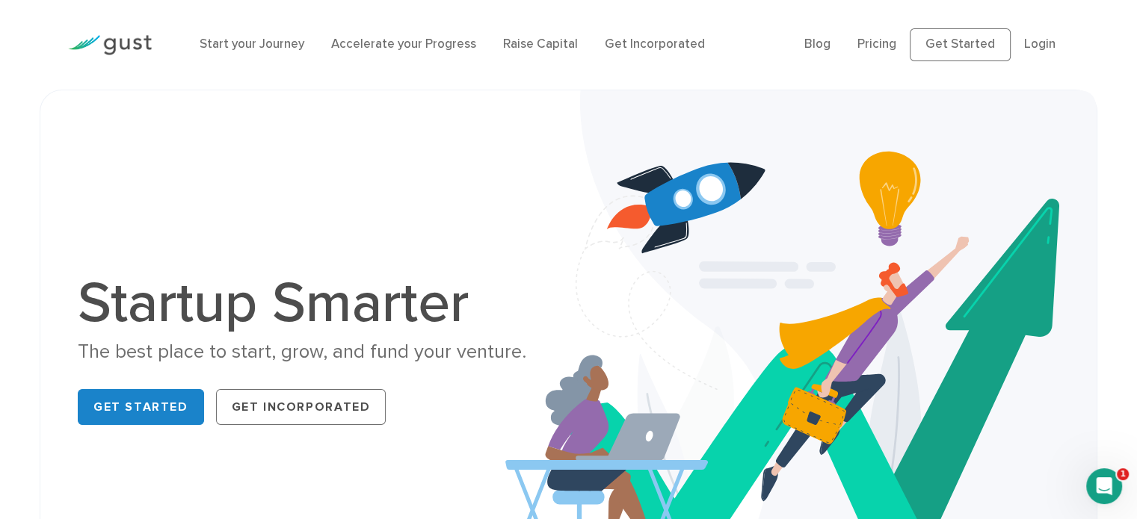
click at [386, 52] on li "Accelerate your Progress" at bounding box center [403, 44] width 145 height 19
click at [383, 42] on link "Accelerate your Progress" at bounding box center [403, 44] width 145 height 15
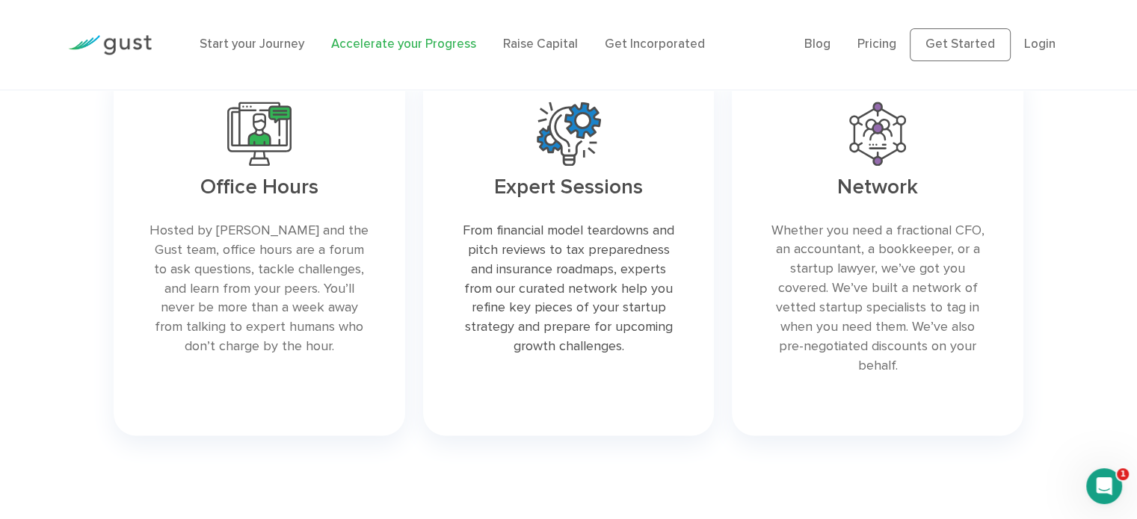
scroll to position [2158, 0]
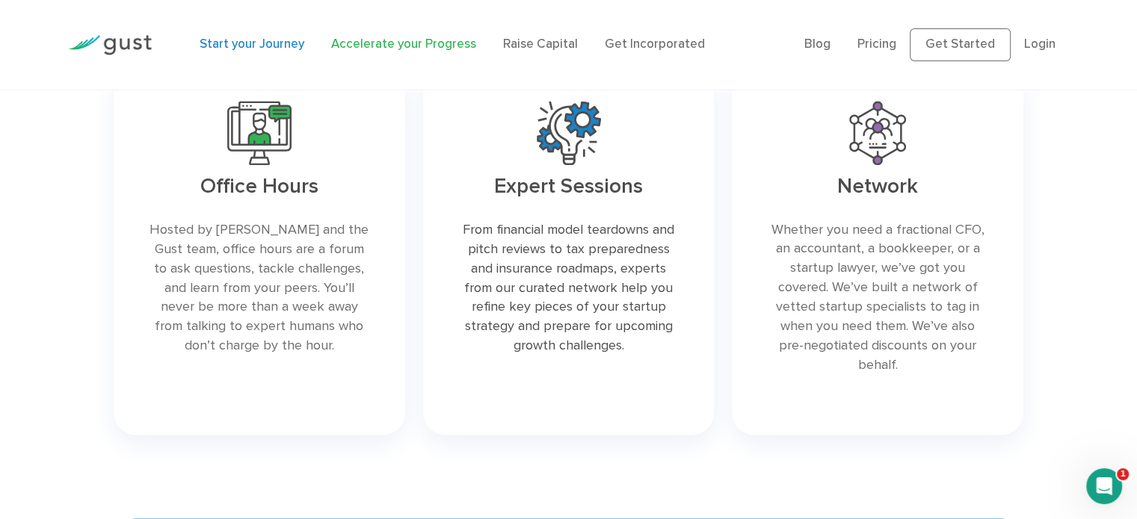
click at [249, 37] on link "Start your Journey" at bounding box center [252, 44] width 105 height 15
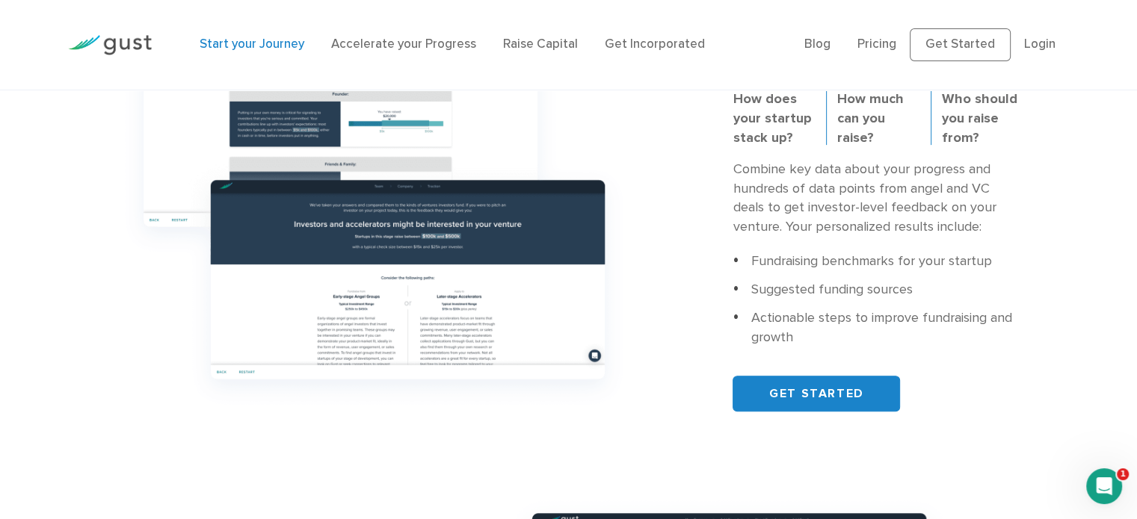
scroll to position [625, 0]
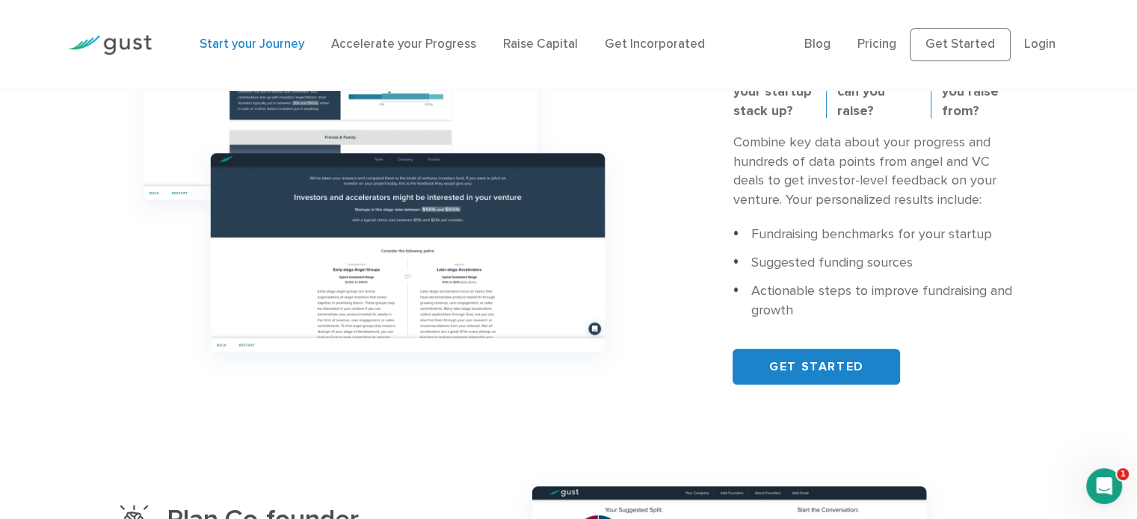
click at [786, 229] on li "Fundraising benchmarks for your startup" at bounding box center [877, 234] width 291 height 19
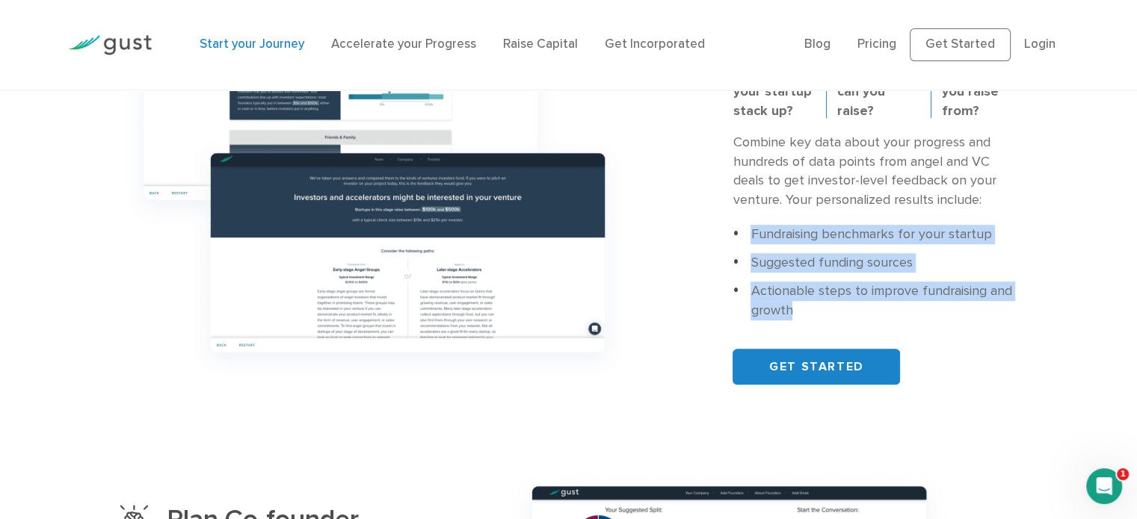
drag, startPoint x: 786, startPoint y: 229, endPoint x: 815, endPoint y: 303, distance: 80.2
click at [815, 303] on ul "Fundraising benchmarks for your startup Suggested funding sources Actionable st…" at bounding box center [877, 273] width 291 height 96
click at [815, 303] on li "Actionable steps to improve fundraising and growth" at bounding box center [877, 301] width 291 height 39
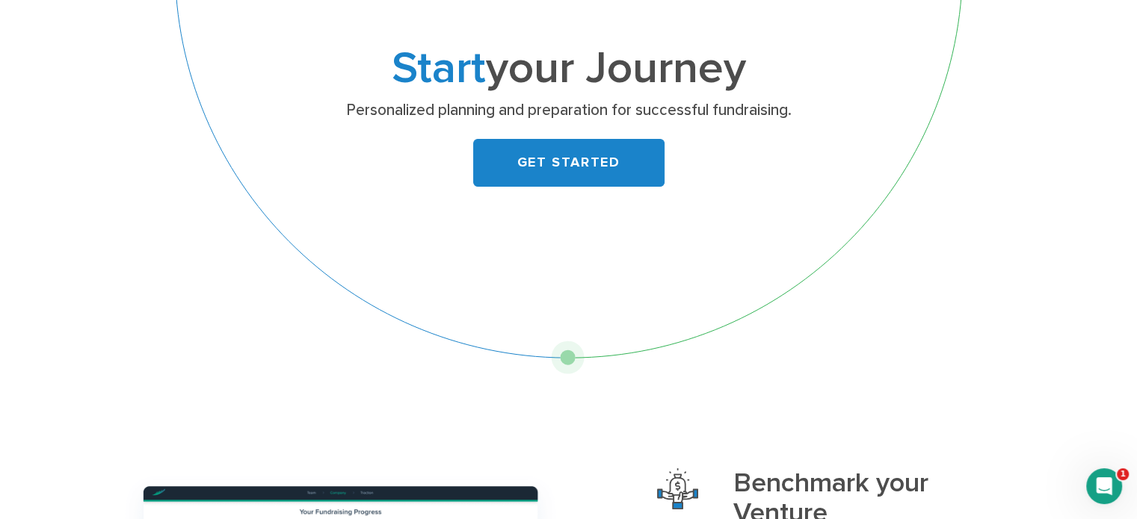
scroll to position [0, 0]
